Goal: Task Accomplishment & Management: Manage account settings

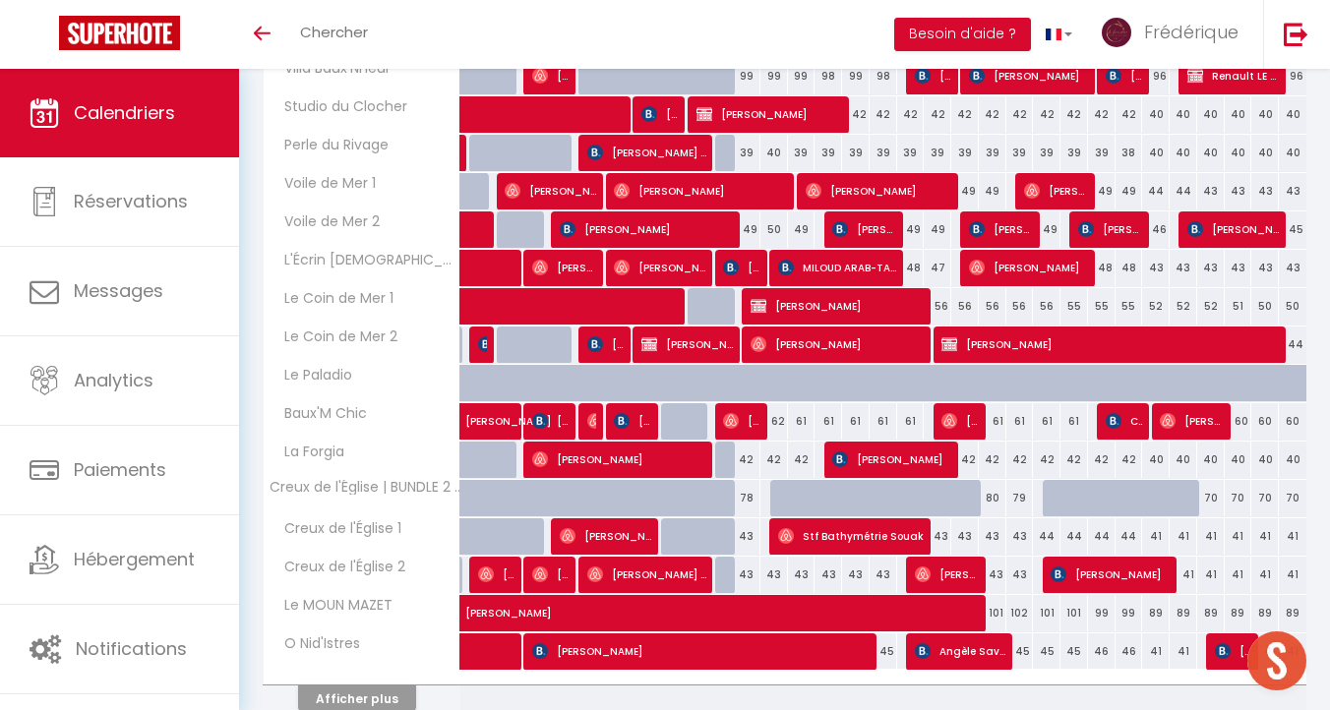
scroll to position [596, 0]
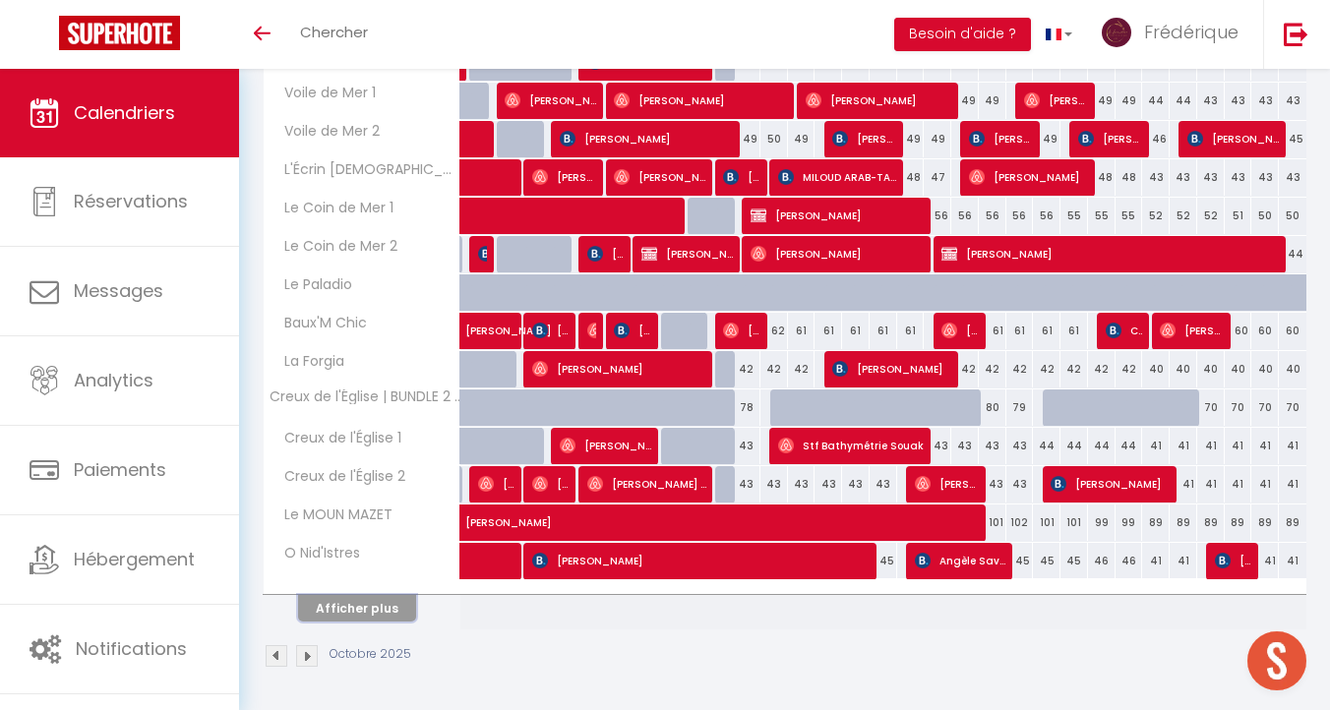
click at [374, 605] on button "Afficher plus" at bounding box center [357, 608] width 118 height 27
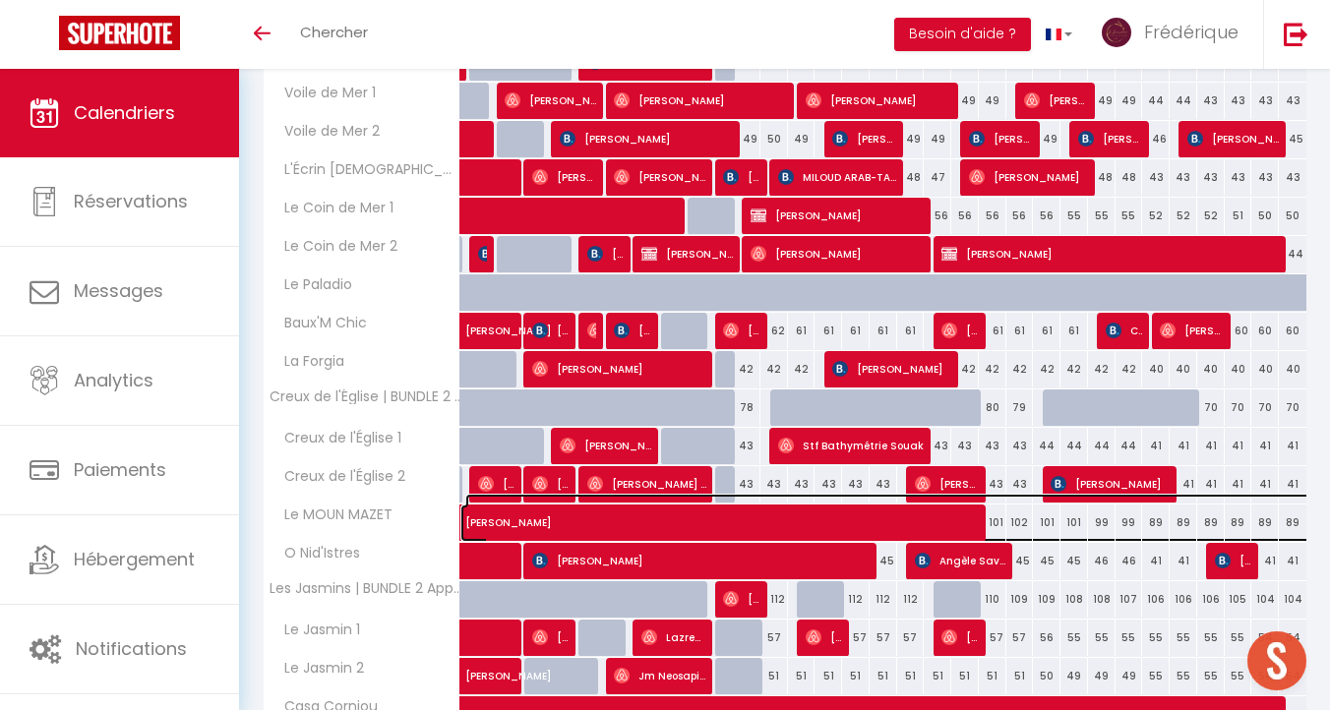
click at [638, 524] on span "[PERSON_NAME]" at bounding box center [895, 512] width 860 height 37
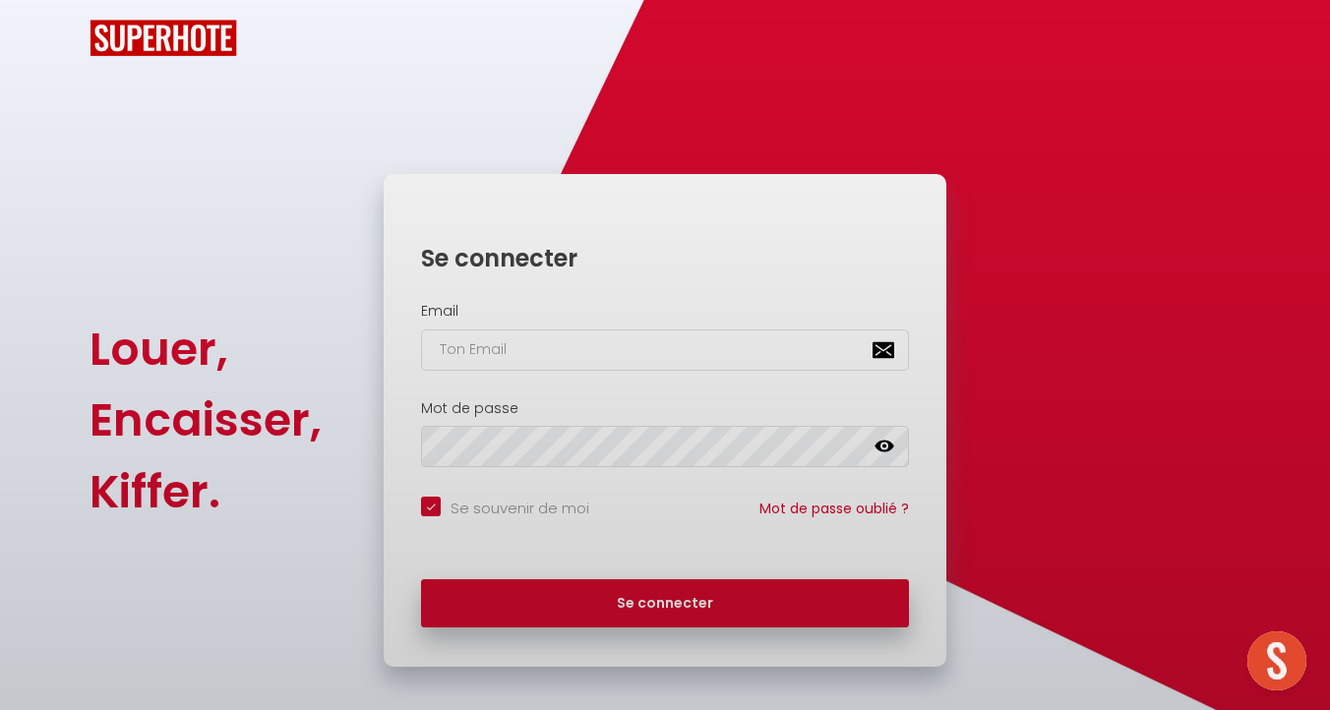
checkbox input "true"
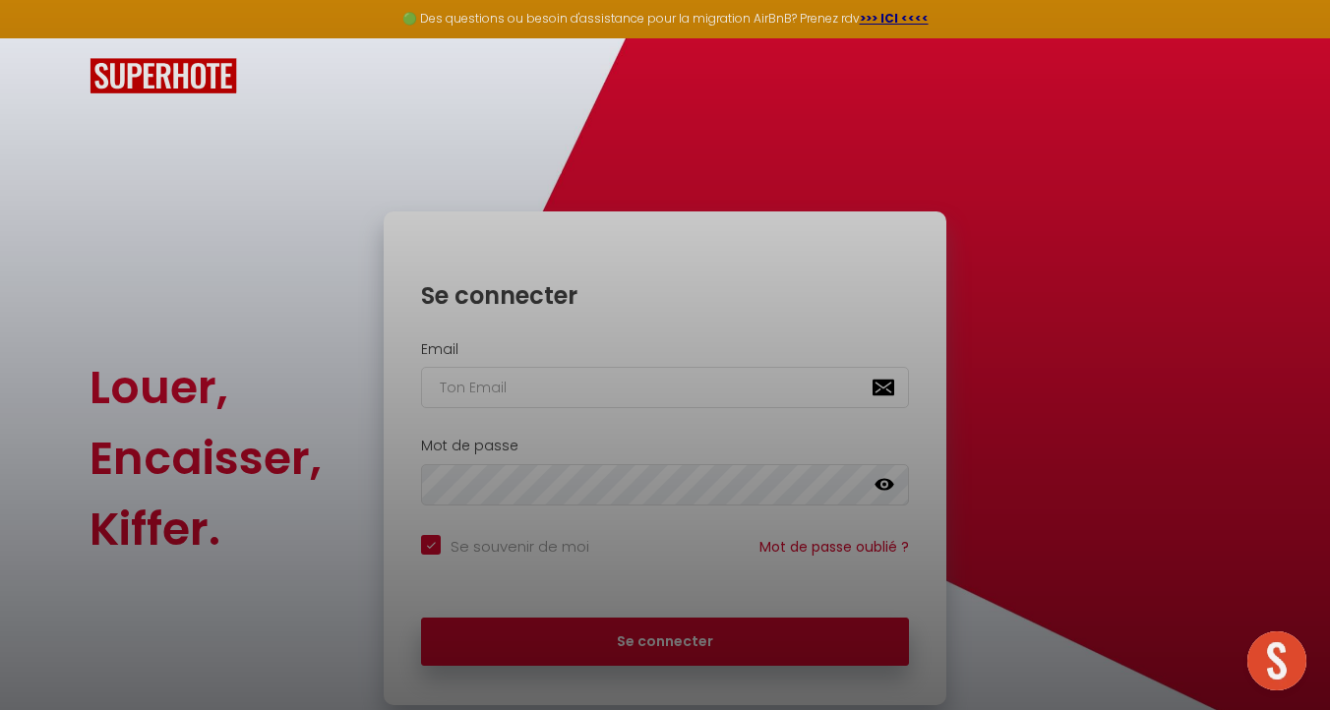
click at [528, 392] on div at bounding box center [665, 355] width 1330 height 710
click at [665, 639] on div at bounding box center [665, 355] width 1330 height 710
click at [578, 376] on div at bounding box center [665, 355] width 1330 height 710
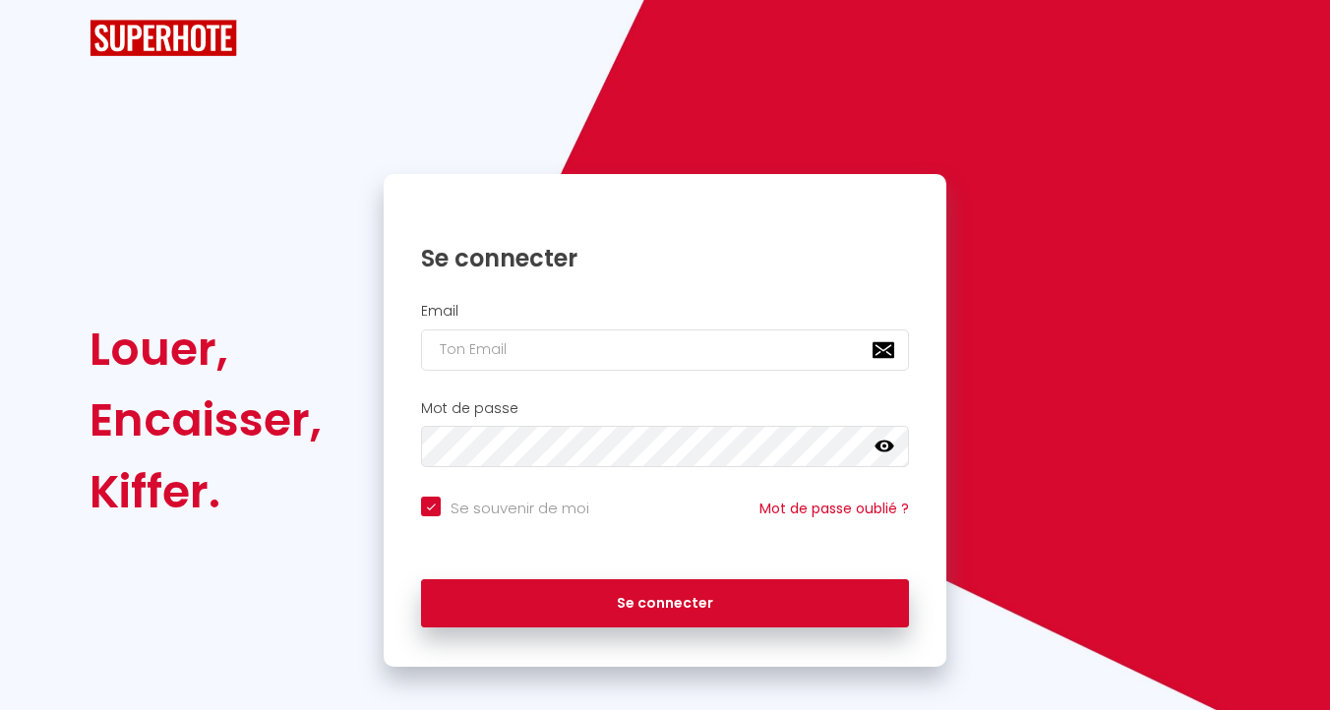
checkbox input "true"
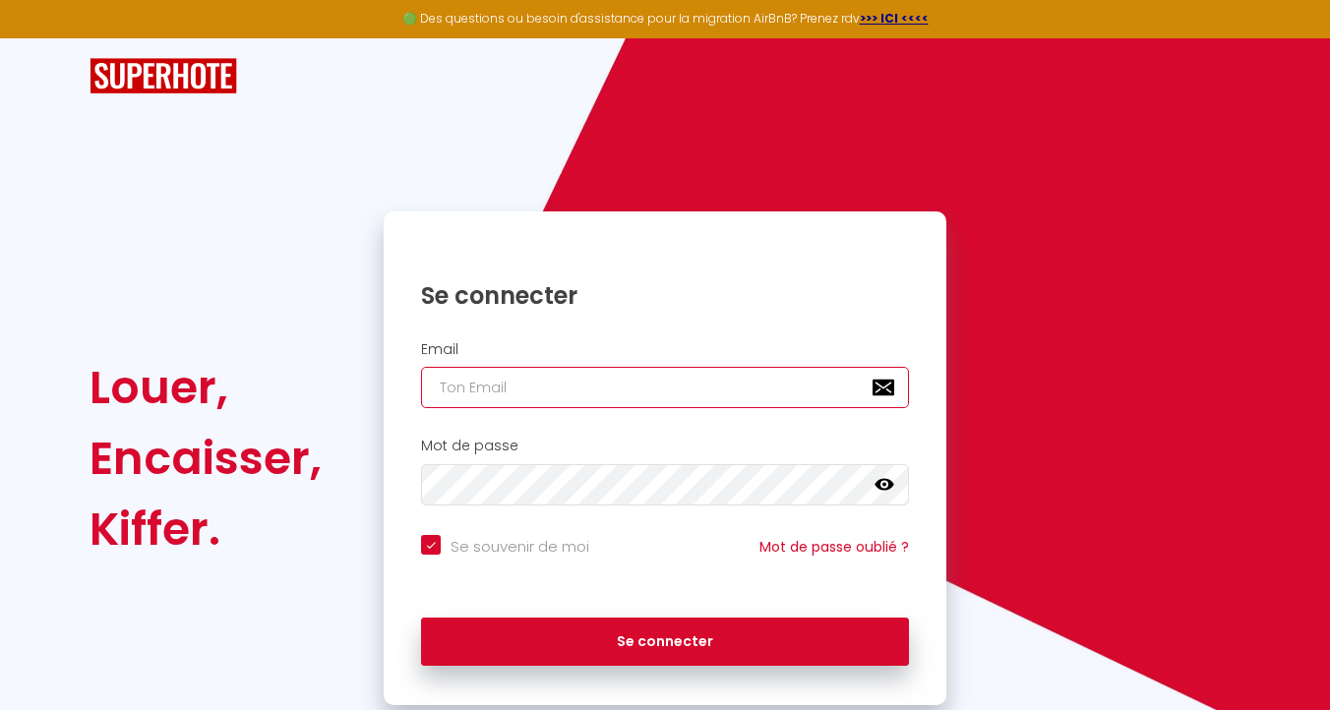
type input "[EMAIL_ADDRESS][DOMAIN_NAME]"
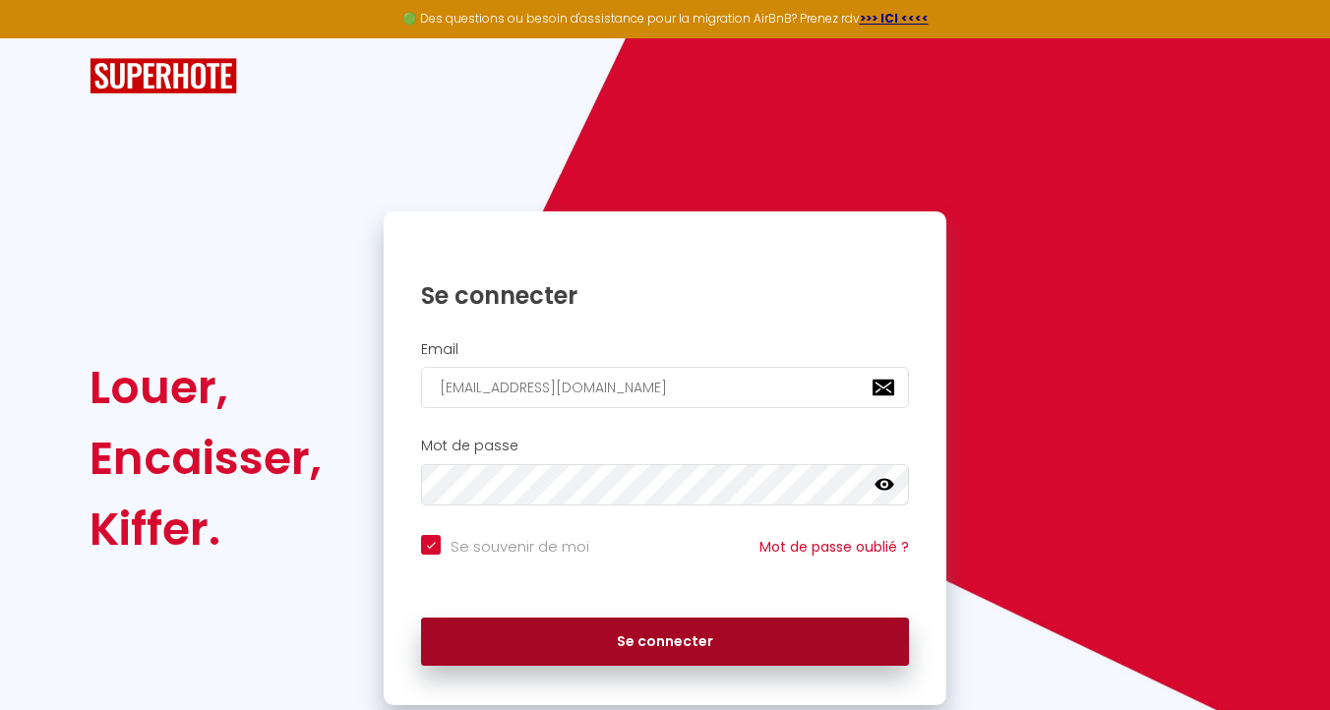
click at [656, 648] on button "Se connecter" at bounding box center [665, 642] width 488 height 49
checkbox input "true"
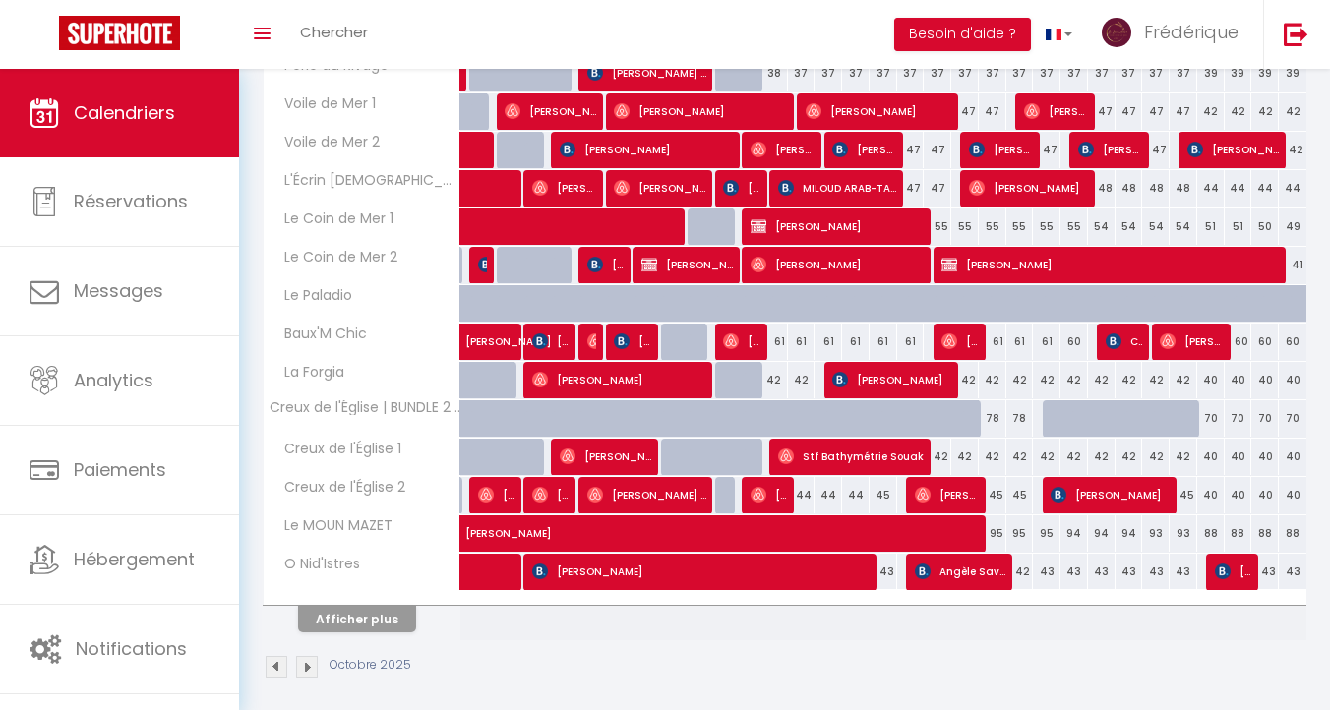
scroll to position [596, 0]
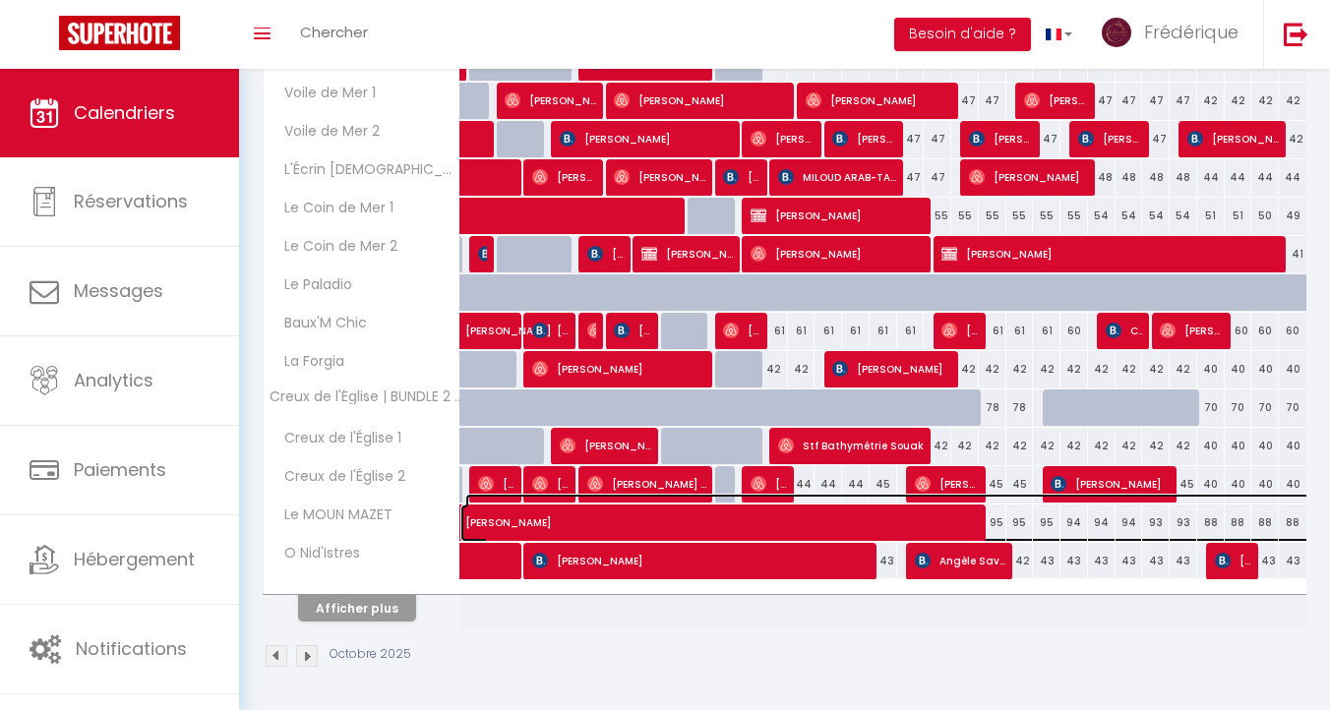
click at [716, 528] on span "[PERSON_NAME]" at bounding box center [895, 512] width 860 height 37
select select "OK"
select select "1"
select select "0"
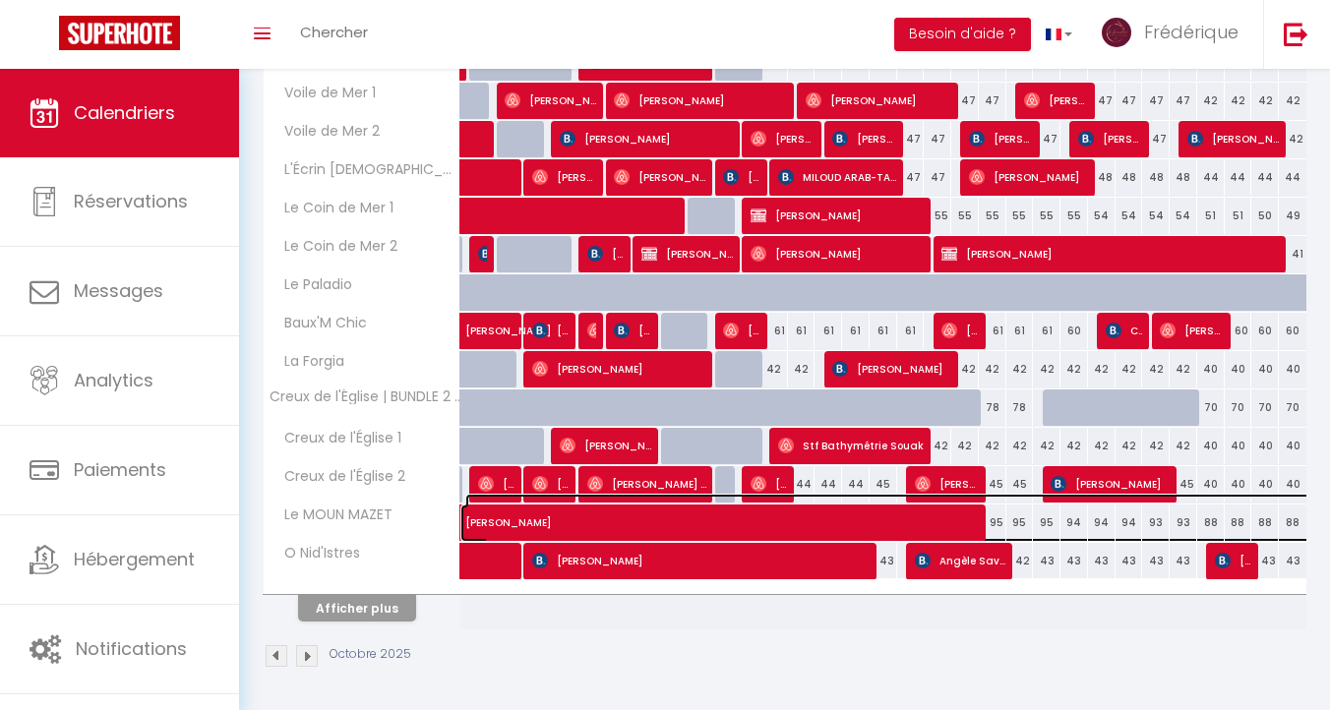
select select "1"
select select
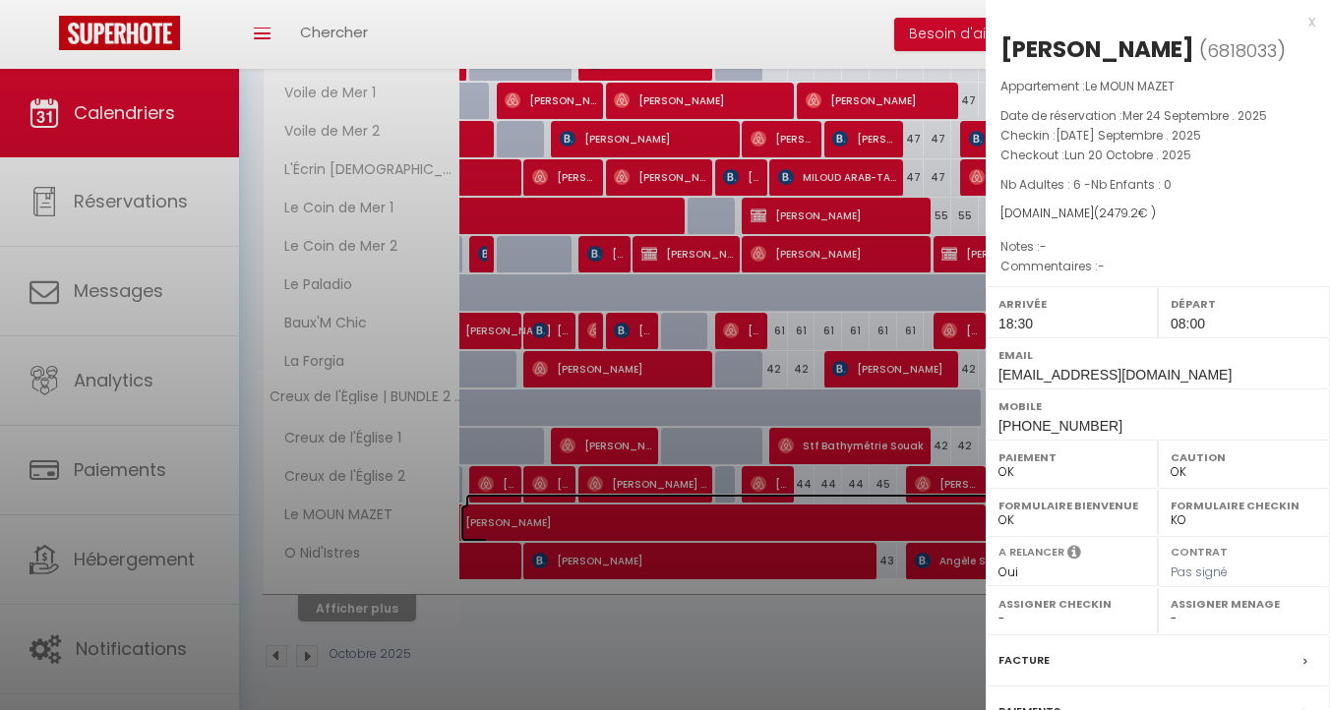
select select "52038"
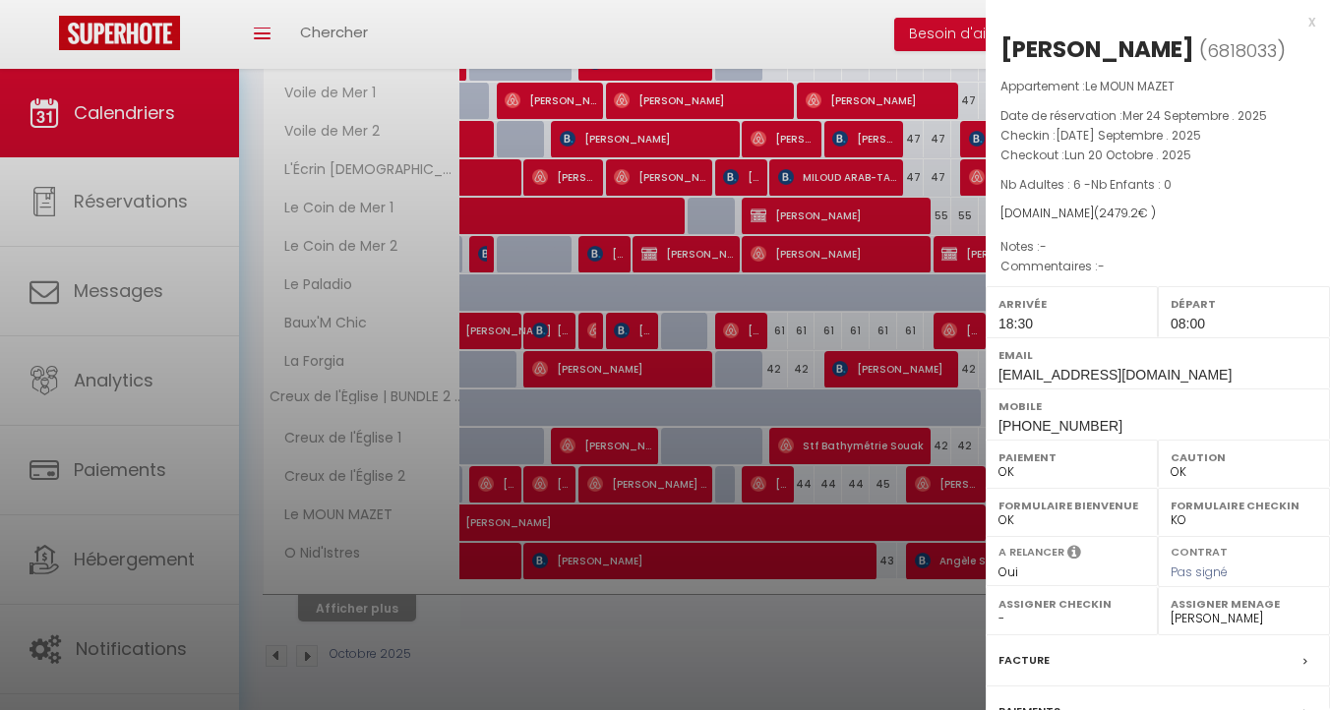
click at [1309, 20] on div "x" at bounding box center [1151, 22] width 330 height 24
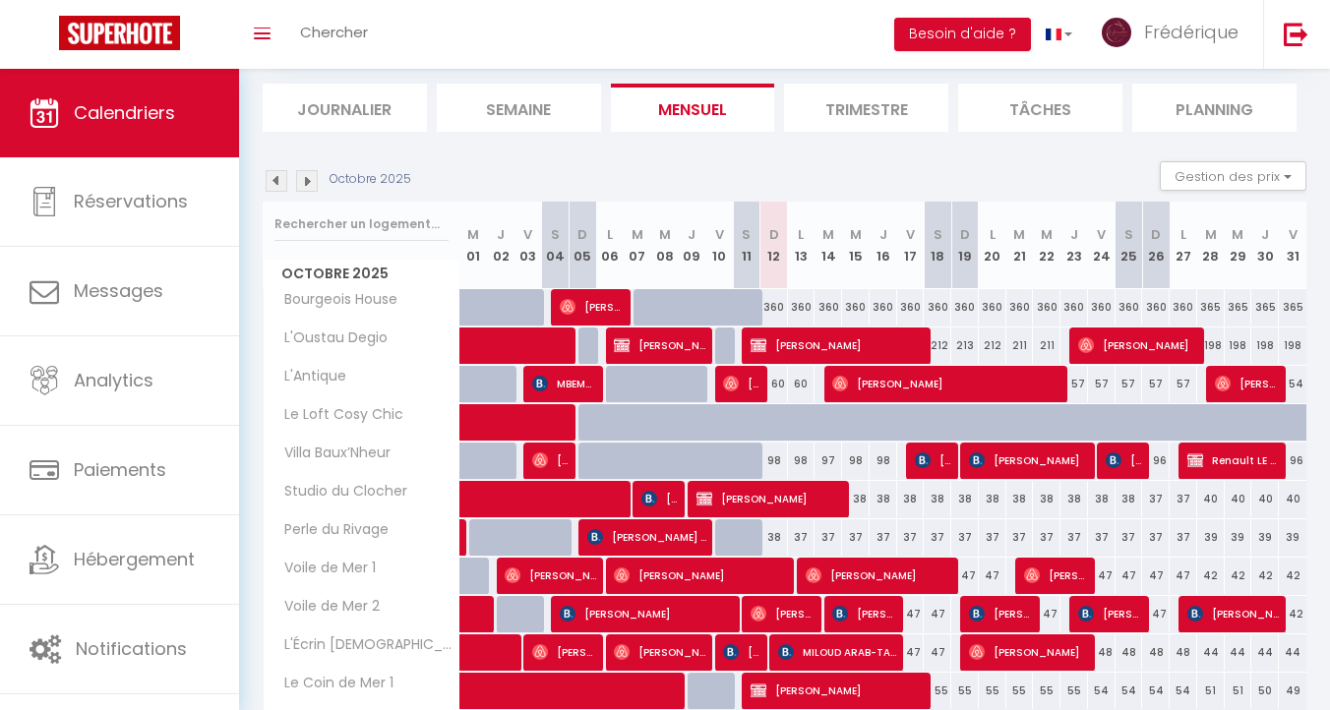
scroll to position [0, 0]
